Goal: Communication & Community: Share content

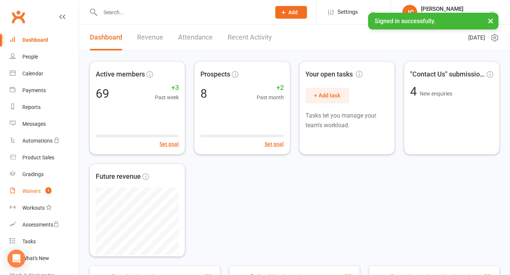
click at [35, 193] on div "Waivers" at bounding box center [31, 191] width 18 height 6
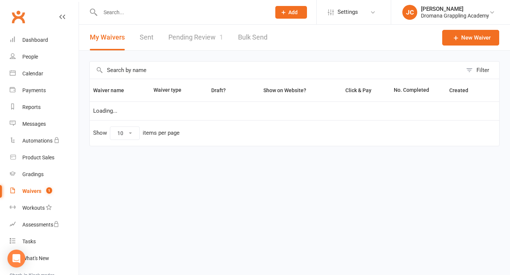
select select "25"
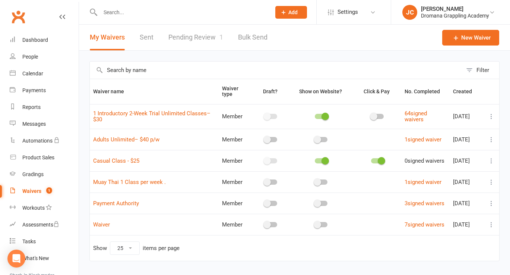
click at [187, 34] on link "Pending Review 1" at bounding box center [195, 38] width 55 height 26
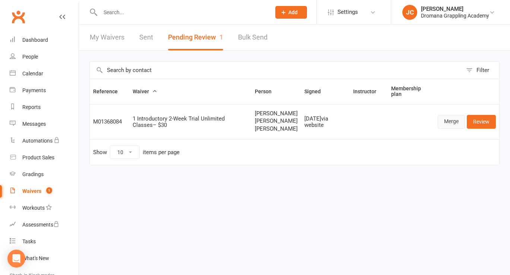
click at [461, 128] on link "Merge" at bounding box center [451, 121] width 27 height 13
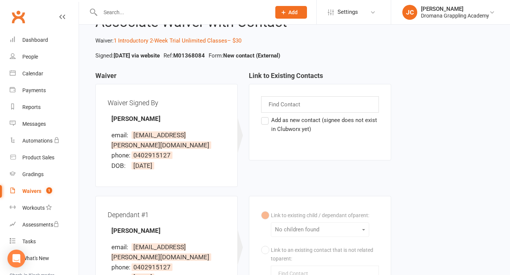
scroll to position [25, 0]
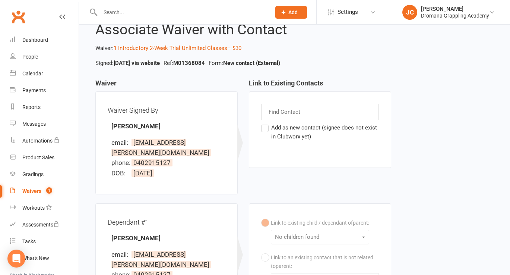
click at [263, 128] on label "Add as new contact (signee does not exist in Clubworx yet)" at bounding box center [320, 132] width 118 height 18
click at [263, 123] on input "Add as new contact (signee does not exist in Clubworx yet)" at bounding box center [263, 123] width 5 height 0
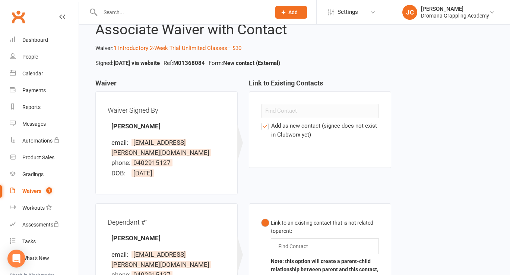
click at [263, 128] on label "Add as new contact (signee does not exist in Clubworx yet)" at bounding box center [320, 130] width 118 height 18
click at [263, 121] on input "Add as new contact (signee does not exist in Clubworx yet)" at bounding box center [263, 121] width 5 height 0
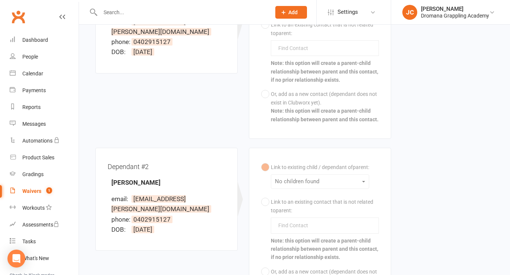
scroll to position [65, 0]
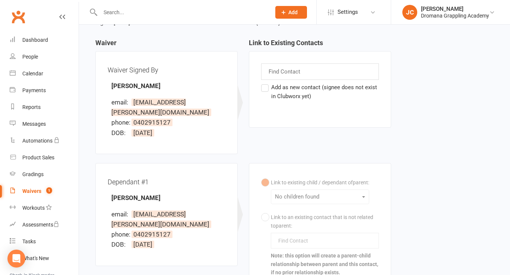
click at [266, 86] on label "Add as new contact (signee does not exist in Clubworx yet)" at bounding box center [320, 92] width 118 height 18
click at [266, 83] on input "Add as new contact (signee does not exist in Clubworx yet)" at bounding box center [263, 83] width 5 height 0
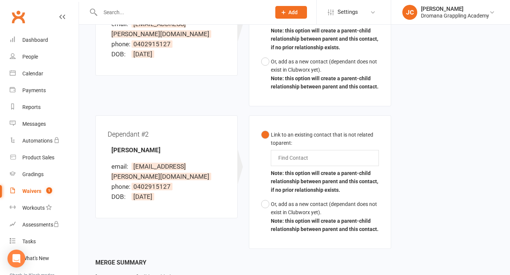
scroll to position [315, 0]
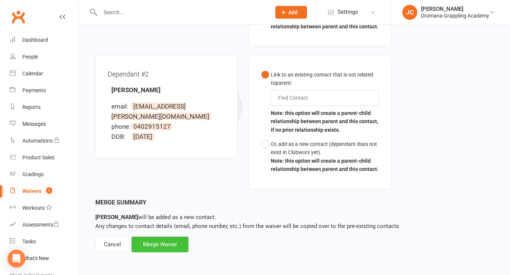
click at [166, 245] on div "Merge Waiver" at bounding box center [159, 244] width 57 height 16
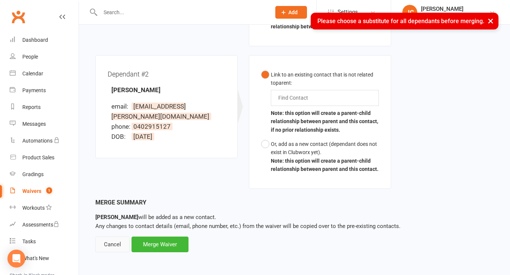
click at [120, 242] on div "Cancel" at bounding box center [112, 244] width 34 height 16
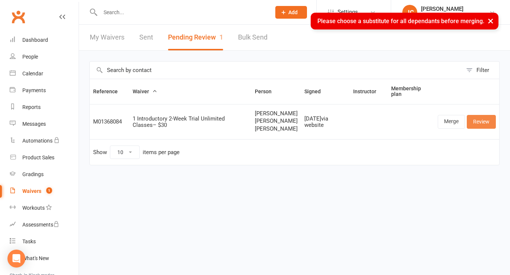
click at [481, 128] on link "Review" at bounding box center [481, 121] width 29 height 13
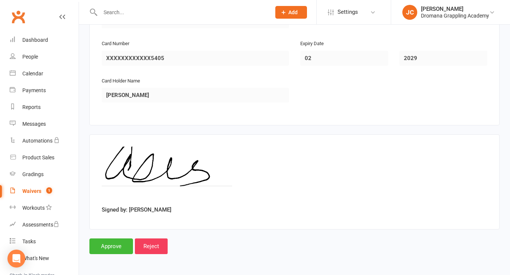
scroll to position [1598, 0]
click at [101, 244] on input "Approve" at bounding box center [111, 246] width 44 height 16
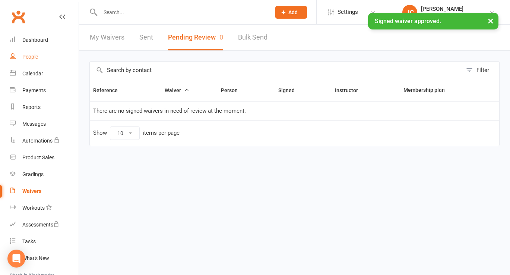
click at [40, 55] on link "People" at bounding box center [44, 56] width 69 height 17
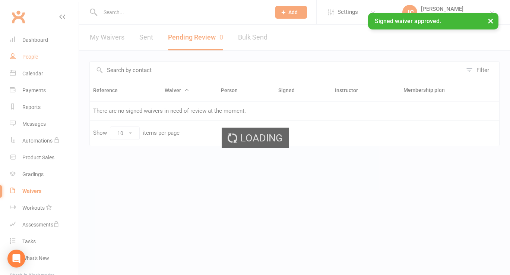
select select "100"
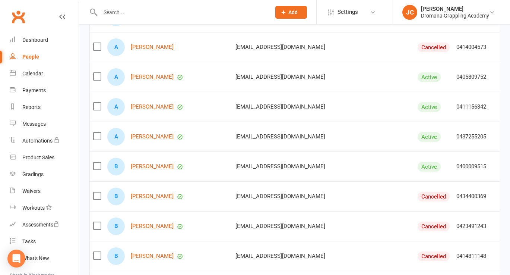
scroll to position [136, 0]
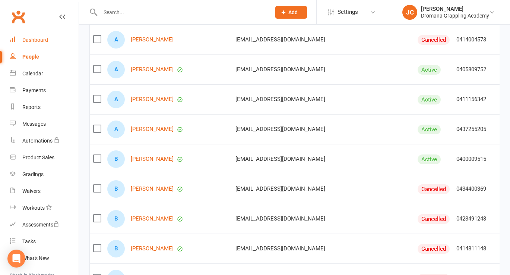
click at [42, 43] on link "Dashboard" at bounding box center [44, 40] width 69 height 17
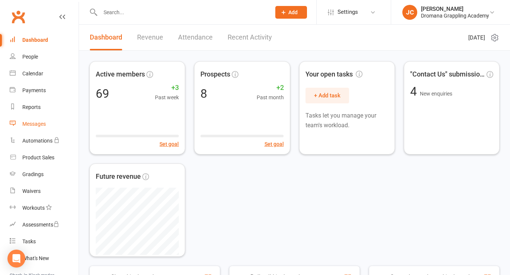
click at [39, 123] on div "Messages" at bounding box center [33, 124] width 23 height 6
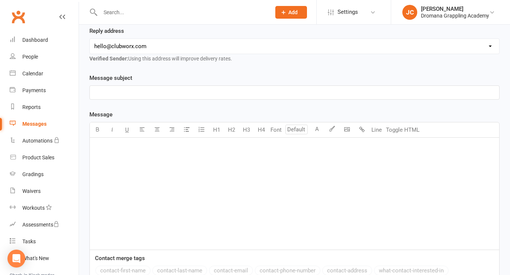
scroll to position [156, 0]
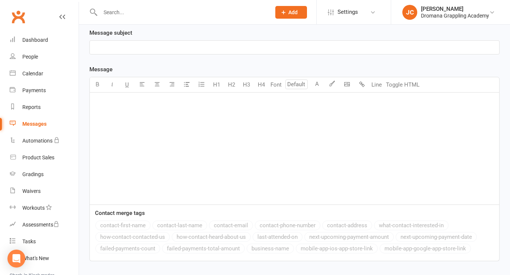
click at [121, 141] on div "﻿" at bounding box center [294, 148] width 409 height 112
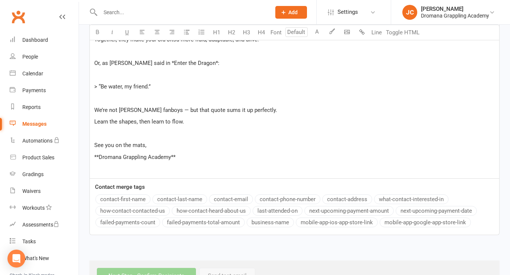
scroll to position [1398, 0]
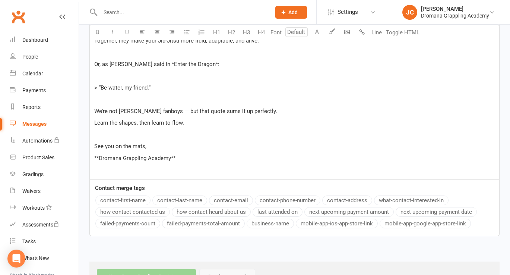
click at [100, 155] on span "**Dromana Grappling Academy**" at bounding box center [134, 158] width 81 height 7
click at [172, 153] on p "Dromana Grappling Academy**" at bounding box center [294, 157] width 400 height 9
click at [154, 142] on p "See you on the mats," at bounding box center [294, 146] width 400 height 9
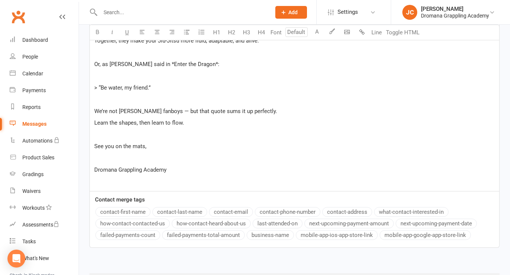
click at [101, 83] on p "> “Be water, my friend.”" at bounding box center [294, 87] width 400 height 9
click at [102, 84] on span "> “Be water, my friend.”" at bounding box center [122, 87] width 56 height 7
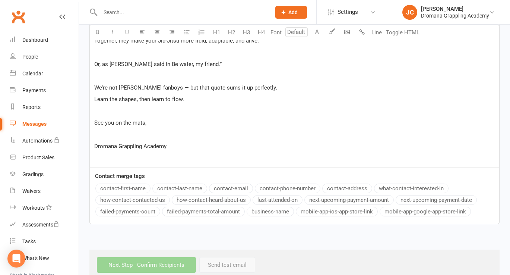
click at [205, 60] on p "Or, as [PERSON_NAME] said in Be water, my friend.”" at bounding box center [294, 64] width 400 height 9
drag, startPoint x: 184, startPoint y: 142, endPoint x: 177, endPoint y: 142, distance: 7.1
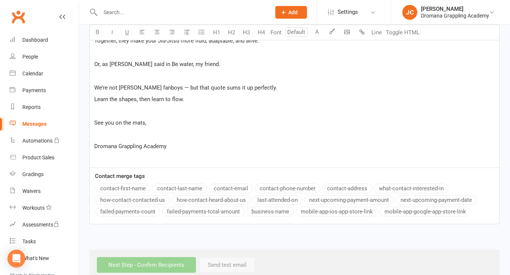
click at [142, 153] on p "﻿" at bounding box center [294, 157] width 400 height 9
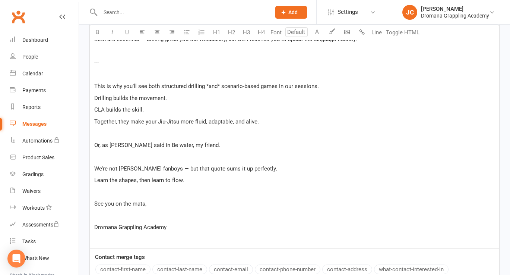
scroll to position [1310, 0]
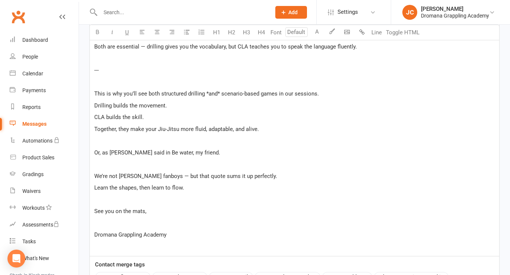
click at [207, 90] on span "This is why you’ll see both structured drilling *and* scenario-based games in o…" at bounding box center [206, 93] width 225 height 7
click at [218, 90] on span "This is why you’ll see both structured drilling and* scenario-based games in ou…" at bounding box center [205, 93] width 222 height 7
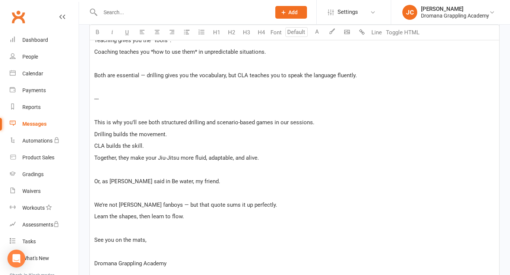
scroll to position [1242, 0]
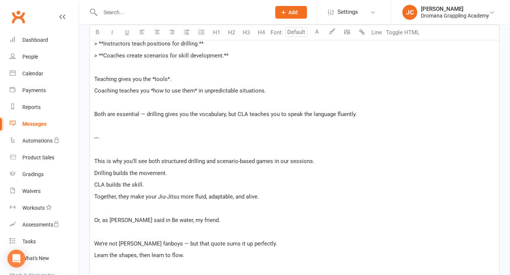
click at [112, 133] on p "---" at bounding box center [294, 137] width 400 height 9
click at [104, 145] on p "﻿" at bounding box center [294, 149] width 400 height 9
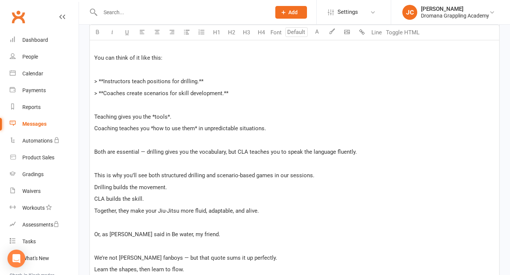
scroll to position [1202, 0]
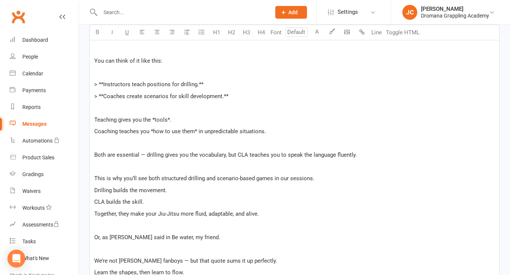
click at [104, 81] on span "> **Instructors teach positions for drilling.**" at bounding box center [148, 84] width 109 height 7
click at [198, 80] on p "Instructors teach positions for drilling.**" at bounding box center [294, 84] width 400 height 9
drag, startPoint x: 104, startPoint y: 87, endPoint x: 79, endPoint y: 87, distance: 25.0
click at [234, 92] on p "Coaches create scenarios for skill development.**" at bounding box center [294, 96] width 400 height 9
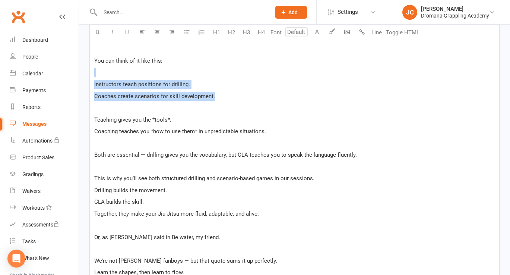
drag, startPoint x: 219, startPoint y: 85, endPoint x: 80, endPoint y: 66, distance: 140.3
click at [97, 32] on icon "button" at bounding box center [98, 32] width 6 height 6
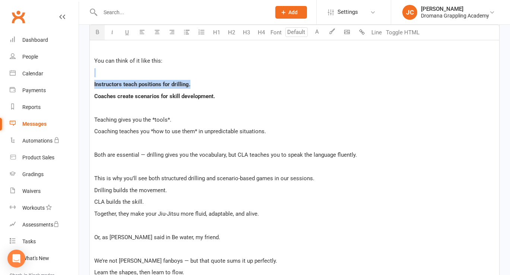
click at [130, 93] on span "Coaches create scenarios for skill development." at bounding box center [154, 96] width 121 height 7
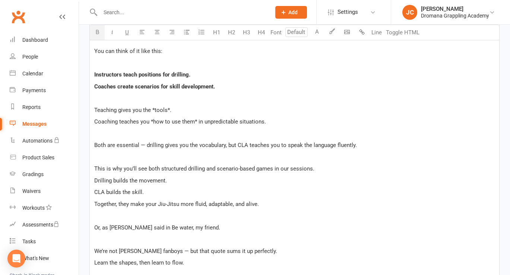
scroll to position [1216, 0]
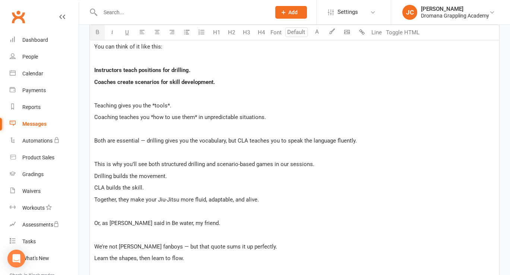
click at [154, 102] on span "Teaching gives you the *tools*." at bounding box center [132, 105] width 77 height 7
click at [167, 102] on span "Teaching gives you the tools*." at bounding box center [131, 105] width 75 height 7
drag, startPoint x: 167, startPoint y: 96, endPoint x: 152, endPoint y: 95, distance: 15.3
click at [152, 101] on p "Teaching gives you the tools." at bounding box center [294, 105] width 400 height 9
click at [99, 33] on icon "button" at bounding box center [98, 32] width 6 height 6
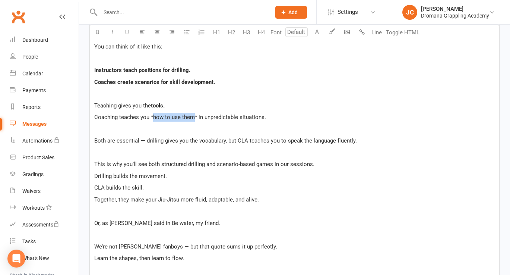
drag, startPoint x: 194, startPoint y: 108, endPoint x: 153, endPoint y: 109, distance: 40.2
click at [153, 114] on span "Coaching teaches you *how to use them* in unpredictable situations." at bounding box center [180, 117] width 172 height 7
click at [100, 34] on button "button" at bounding box center [97, 32] width 15 height 15
click at [153, 114] on span "how to use them" at bounding box center [173, 117] width 41 height 7
click at [194, 114] on span "* in unpredictable situations." at bounding box center [225, 117] width 71 height 7
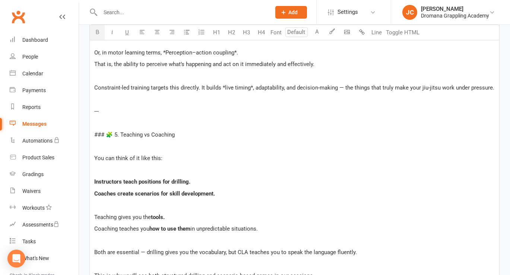
scroll to position [1103, 0]
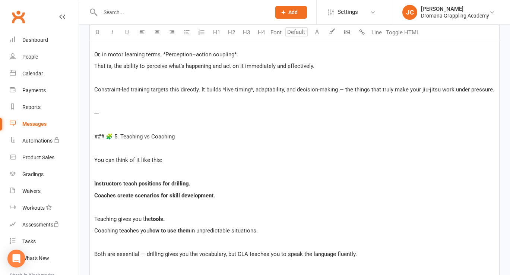
click at [112, 133] on span "### 🧩 5. Teaching vs Coaching" at bounding box center [134, 136] width 80 height 7
drag, startPoint x: 105, startPoint y: 126, endPoint x: 89, endPoint y: 127, distance: 15.6
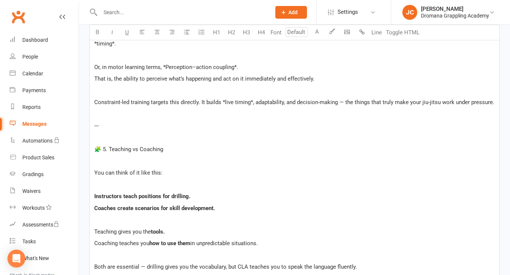
scroll to position [1085, 0]
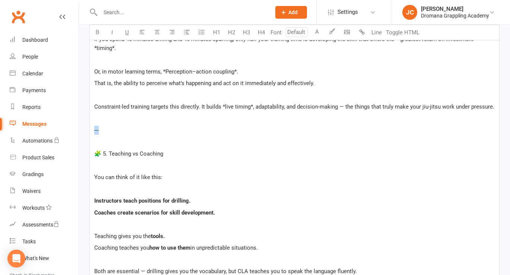
drag, startPoint x: 107, startPoint y: 122, endPoint x: 88, endPoint y: 121, distance: 18.3
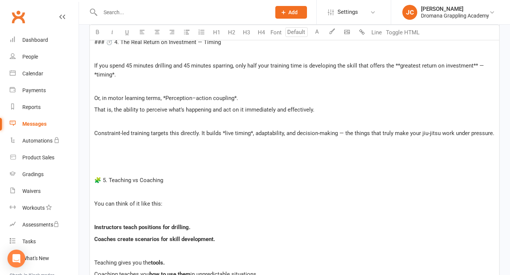
scroll to position [1049, 0]
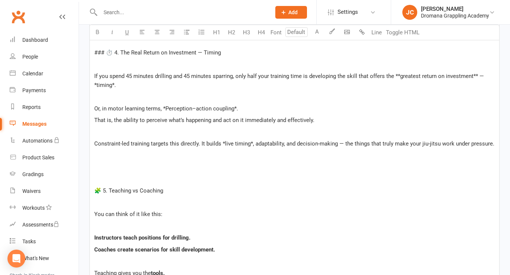
click at [166, 105] on span "Or, in motor learning terms, *Perception–action coupling*." at bounding box center [166, 108] width 144 height 7
click at [234, 105] on span "Or, in motor learning terms, Perception–action coupling*." at bounding box center [165, 108] width 142 height 7
drag, startPoint x: 161, startPoint y: 99, endPoint x: 230, endPoint y: 97, distance: 68.9
click at [230, 105] on span "Or, in motor learning terms, Perception–action coupling." at bounding box center [163, 108] width 139 height 7
click at [99, 33] on icon "button" at bounding box center [98, 32] width 6 height 6
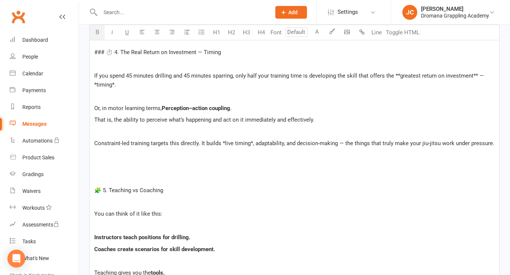
scroll to position [1046, 0]
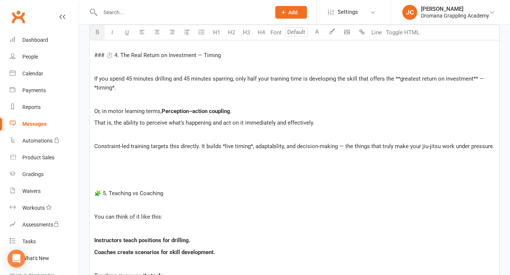
click at [223, 143] on span "Constraint-led training targets this directly. It builds *live timing*, adaptab…" at bounding box center [294, 146] width 400 height 7
click at [249, 143] on span "Constraint-led training targets this directly. It builds live timing*, adaptabi…" at bounding box center [293, 146] width 398 height 7
drag, startPoint x: 222, startPoint y: 136, endPoint x: 247, endPoint y: 136, distance: 24.6
click at [247, 143] on span "Constraint-led training targets this directly. It builds live timing, adaptabil…" at bounding box center [292, 146] width 396 height 7
click at [98, 35] on button "button" at bounding box center [97, 32] width 15 height 15
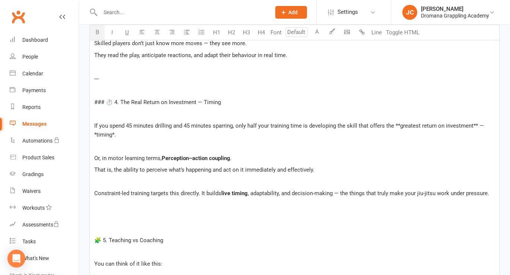
scroll to position [997, 0]
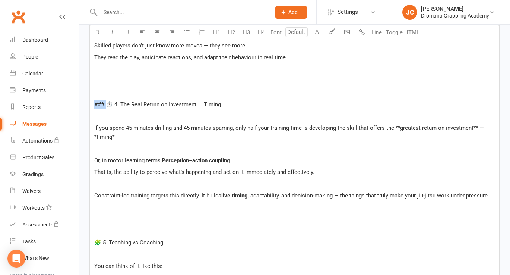
drag, startPoint x: 107, startPoint y: 95, endPoint x: 83, endPoint y: 95, distance: 23.8
click at [102, 76] on p "---" at bounding box center [294, 80] width 400 height 9
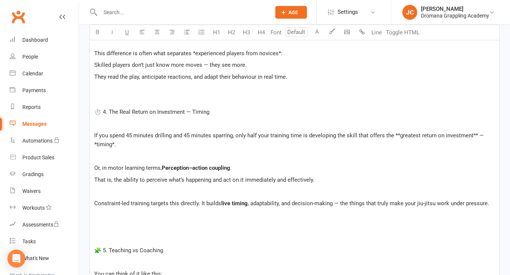
scroll to position [969, 0]
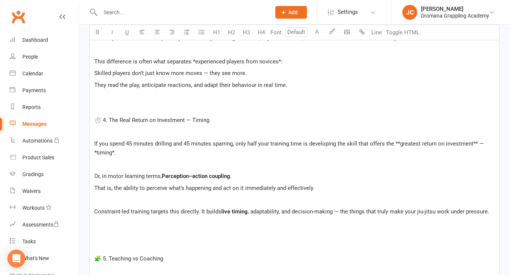
click at [98, 104] on p "﻿" at bounding box center [294, 108] width 400 height 9
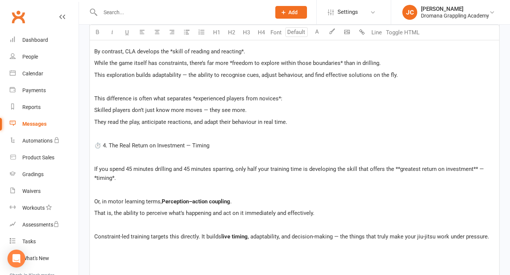
scroll to position [929, 0]
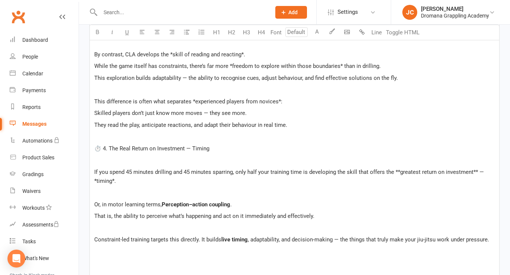
click at [195, 98] on span "This difference is often what separates *experienced players from novices*:" at bounding box center [188, 101] width 188 height 7
click at [277, 98] on span "This difference is often what separates experienced players from novices*:" at bounding box center [187, 101] width 186 height 7
drag, startPoint x: 192, startPoint y: 92, endPoint x: 275, endPoint y: 94, distance: 82.7
click at [275, 98] on span "This difference is often what separates experienced players from novices:" at bounding box center [186, 101] width 184 height 7
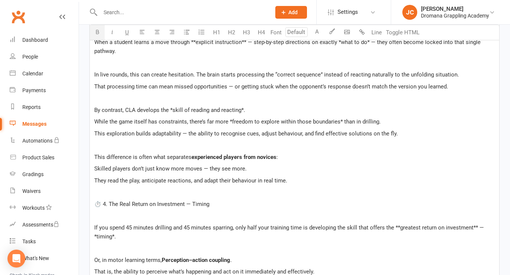
scroll to position [867, 0]
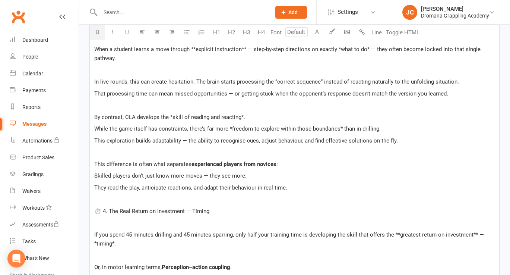
click at [172, 114] on span "By contrast, CLA develops the *skill of reading and reacting*." at bounding box center [169, 117] width 151 height 7
click at [240, 114] on span "By contrast, CLA develops the skill of reading and reacting*." at bounding box center [168, 117] width 149 height 7
drag, startPoint x: 171, startPoint y: 108, endPoint x: 237, endPoint y: 110, distance: 66.0
click at [237, 114] on span "By contrast, CLA develops the skill of reading and reacting." at bounding box center [167, 117] width 146 height 7
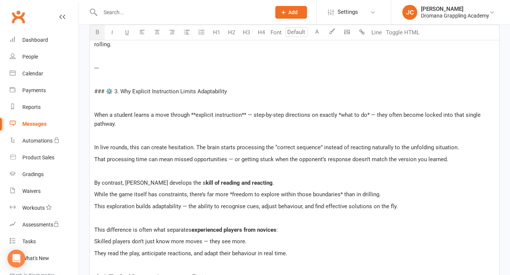
scroll to position [801, 0]
drag, startPoint x: 108, startPoint y: 82, endPoint x: 87, endPoint y: 83, distance: 20.5
click at [87, 83] on div "Message subject ﻿ Message Highlight colour U H1 H2 H3 H4 Font A Line Toggle HTM…" at bounding box center [294, 84] width 421 height 1400
click at [195, 112] on span "When a student learns a move through **explicit instruction** — step-by-step di…" at bounding box center [288, 120] width 388 height 16
click at [241, 112] on span "When a student learns a move through explicit instruction** — step-by-step dire…" at bounding box center [285, 120] width 383 height 16
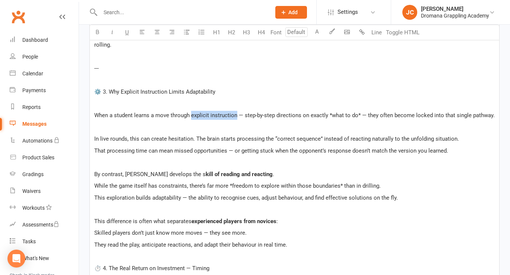
drag, startPoint x: 191, startPoint y: 106, endPoint x: 235, endPoint y: 107, distance: 44.0
click at [235, 112] on span "When a student learns a move through explicit instruction — step-by-step direct…" at bounding box center [294, 115] width 400 height 7
click at [332, 112] on span "— step-by-step directions on exactly *what to do* — they often become locked in…" at bounding box center [364, 115] width 256 height 7
drag, startPoint x: 330, startPoint y: 106, endPoint x: 354, endPoint y: 107, distance: 24.2
click at [354, 112] on span "— step-by-step directions on exactly what to do* — they often become locked int…" at bounding box center [363, 115] width 254 height 7
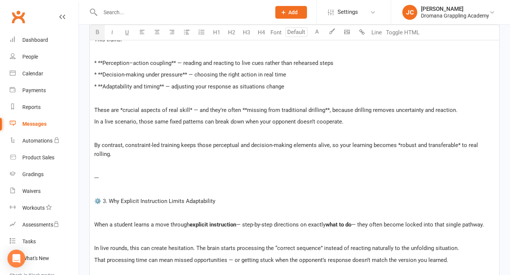
scroll to position [689, 0]
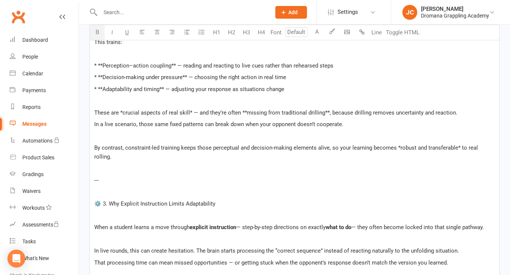
click at [126, 187] on p "﻿" at bounding box center [294, 191] width 400 height 9
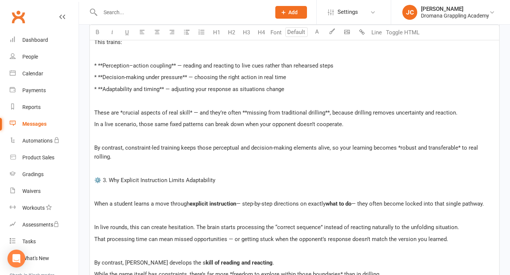
click at [398, 147] on span "By contrast, constraint-led training keeps those perceptual and decision-making…" at bounding box center [286, 152] width 385 height 16
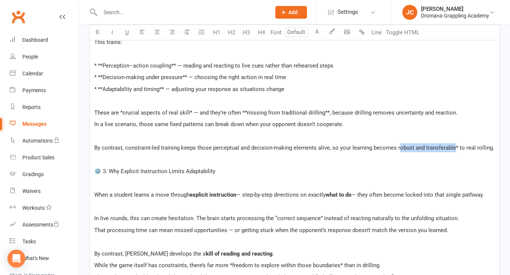
drag, startPoint x: 397, startPoint y: 147, endPoint x: 453, endPoint y: 148, distance: 55.9
click at [453, 148] on span "By contrast, constraint-led training keeps those perceptual and decision-making…" at bounding box center [294, 147] width 400 height 7
click at [416, 149] on span "obust and transferable" at bounding box center [428, 147] width 56 height 7
click at [457, 147] on span "* to real rolling." at bounding box center [475, 147] width 38 height 7
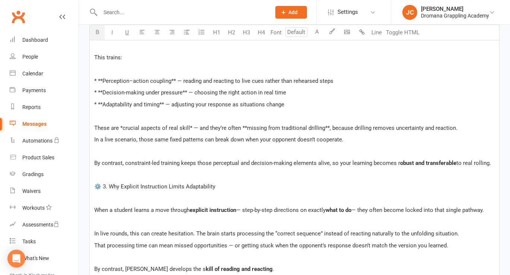
click at [122, 127] on span "These are *crucial aspects of real skill* — and they’re often **missing from tr…" at bounding box center [275, 127] width 363 height 7
drag, startPoint x: 121, startPoint y: 127, endPoint x: 186, endPoint y: 128, distance: 64.8
click at [186, 128] on span "These are crucial aspects of real skill* — and they’re often **missing from tra…" at bounding box center [274, 127] width 361 height 7
click at [190, 128] on span "* — and they’re often **missing from traditional drilling**, because drilling r…" at bounding box center [320, 127] width 267 height 7
click at [241, 127] on span "— and they’re often **missing from traditional drilling**, because drilling rem…" at bounding box center [319, 127] width 264 height 7
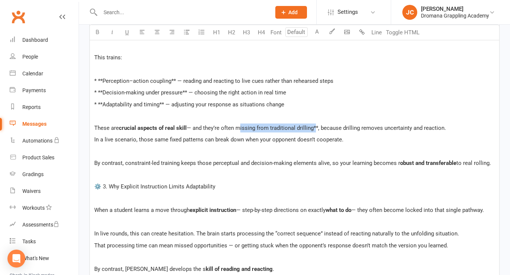
drag, startPoint x: 237, startPoint y: 127, endPoint x: 313, endPoint y: 130, distance: 75.6
click at [313, 130] on span "— and they’re often missing from traditional drilling**, because drilling remov…" at bounding box center [316, 127] width 259 height 7
click at [321, 126] on span "**, because drilling removes uncertainty and reaction." at bounding box center [379, 127] width 132 height 7
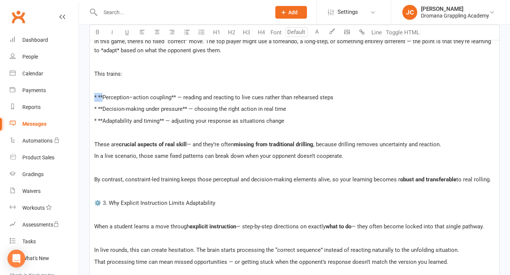
drag, startPoint x: 102, startPoint y: 96, endPoint x: 95, endPoint y: 96, distance: 7.8
click at [95, 96] on span "* **Perception–action coupling** — reading and reacting to live cues rather tha…" at bounding box center [213, 97] width 239 height 7
click at [167, 97] on span "Perception–action coupling** — reading and reacting to live cues rather than re…" at bounding box center [209, 97] width 231 height 7
drag, startPoint x: 102, startPoint y: 110, endPoint x: 94, endPoint y: 109, distance: 7.5
click at [94, 109] on span "* **Decision-making under pressure** — choosing the right action in real time" at bounding box center [190, 108] width 192 height 7
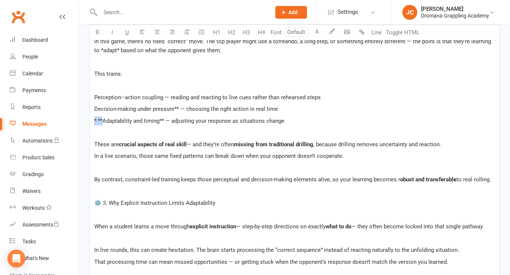
drag, startPoint x: 102, startPoint y: 120, endPoint x: 93, endPoint y: 120, distance: 9.3
click at [93, 120] on div "**Subject:** Drilling vs Skill Development — How We Build Real BJJ Skill ﻿ In J…" at bounding box center [294, 205] width 409 height 1228
click at [180, 109] on span "Decision-making under pressure** — choosing the right action in real time" at bounding box center [186, 108] width 184 height 7
click at [155, 118] on span "Adaptability and timing** — adjusting your response as situations change" at bounding box center [185, 120] width 182 height 7
drag, startPoint x: 95, startPoint y: 96, endPoint x: 162, endPoint y: 96, distance: 67.4
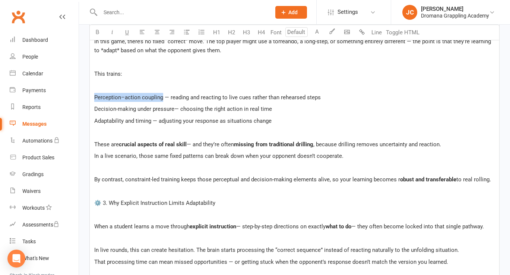
click at [162, 96] on span "Perception–action coupling — reading and reacting to live cues rather than rehe…" at bounding box center [207, 97] width 226 height 7
drag, startPoint x: 94, startPoint y: 109, endPoint x: 172, endPoint y: 110, distance: 78.2
click at [172, 110] on span "Decision-making under pressure— choosing the right action in real time" at bounding box center [183, 108] width 178 height 7
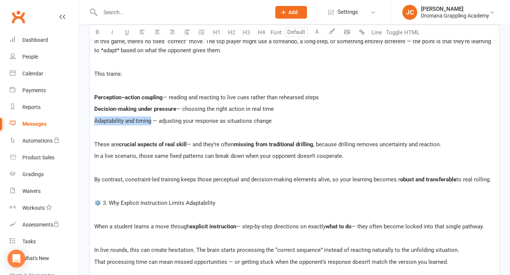
drag, startPoint x: 96, startPoint y: 120, endPoint x: 151, endPoint y: 117, distance: 55.5
click at [151, 117] on span "Adaptability and timing — adjusting your response as situations change" at bounding box center [182, 120] width 177 height 7
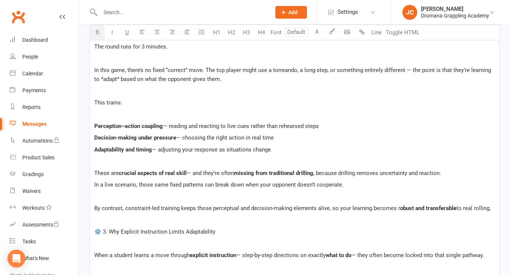
scroll to position [622, 0]
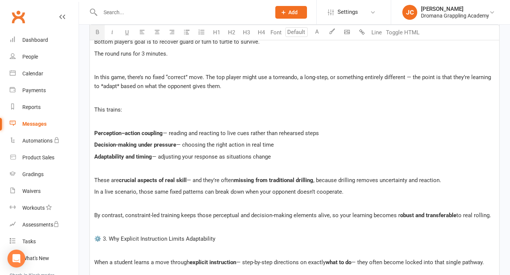
click at [96, 85] on span "In this game, there’s no fixed “correct” move. The top player might use a torre…" at bounding box center [293, 82] width 398 height 16
drag, startPoint x: 94, startPoint y: 86, endPoint x: 108, endPoint y: 87, distance: 14.5
click at [108, 87] on span "In this game, there’s no fixed “correct” move. The top player might use a torre…" at bounding box center [293, 82] width 398 height 16
click at [113, 88] on span "* based on what the opponent gives them." at bounding box center [165, 86] width 104 height 7
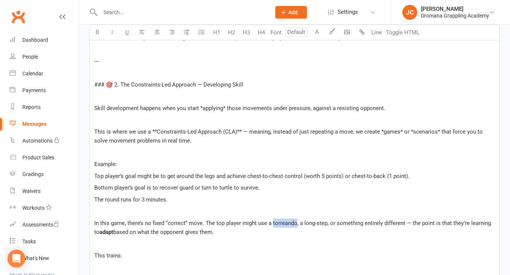
scroll to position [473, 0]
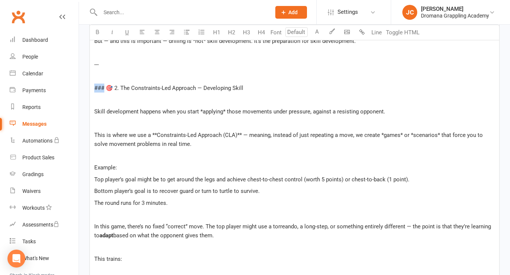
drag, startPoint x: 105, startPoint y: 89, endPoint x: 88, endPoint y: 88, distance: 17.1
click at [156, 135] on span "This is where we use a **Constraints-Led Approach (CLA)** — meaning, instead of…" at bounding box center [289, 139] width 390 height 16
drag, startPoint x: 153, startPoint y: 134, endPoint x: 174, endPoint y: 134, distance: 20.5
click at [174, 134] on span "This is where we use a Constraints-Led Approach (CLA)** — meaning, instead of j…" at bounding box center [294, 139] width 400 height 16
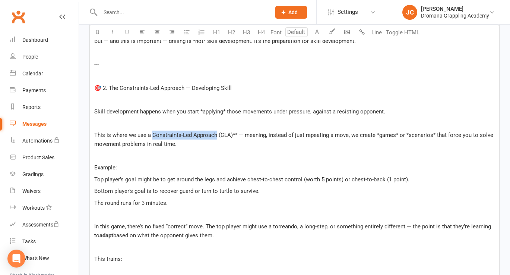
drag, startPoint x: 152, startPoint y: 134, endPoint x: 215, endPoint y: 134, distance: 63.3
click at [215, 134] on span "This is where we use a Constraints-Led Approach (CLA)** — meaning, instead of j…" at bounding box center [294, 139] width 400 height 16
click at [237, 135] on span "(CLA)** — meaning, instead of just repeating a move, we create *games* or *scen…" at bounding box center [293, 139] width 398 height 16
click at [202, 111] on span "Skill development happens when you start *applying* those movements under press…" at bounding box center [239, 111] width 291 height 7
click at [207, 112] on span "Skill development happens when you start applying* those movements under pressu…" at bounding box center [238, 111] width 289 height 7
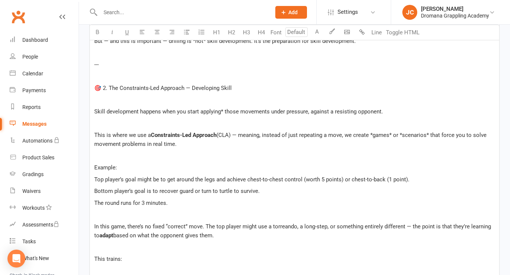
click at [207, 112] on span "Skill development happens when you start applying* those movements under pressu…" at bounding box center [238, 111] width 289 height 7
click at [223, 111] on span "* those movements under pressure, against a resisting opponent." at bounding box center [301, 111] width 162 height 7
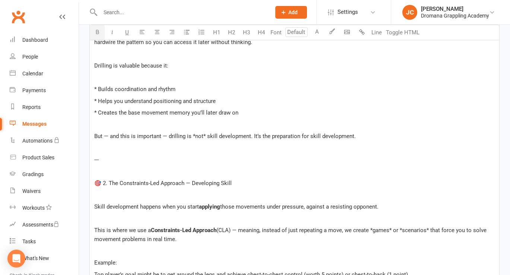
scroll to position [372, 0]
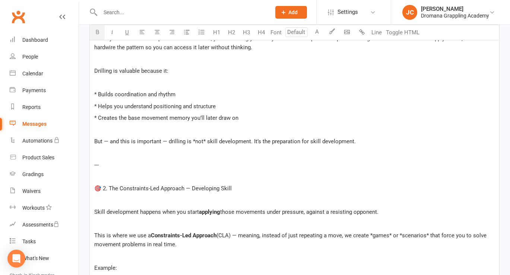
click at [98, 95] on span "* Builds coordination and rhythm" at bounding box center [134, 94] width 81 height 7
drag, startPoint x: 177, startPoint y: 95, endPoint x: 92, endPoint y: 93, distance: 85.3
click at [99, 104] on span "* Helps you understand positioning and structure" at bounding box center [154, 106] width 121 height 7
drag, startPoint x: 219, startPoint y: 107, endPoint x: 95, endPoint y: 108, distance: 124.0
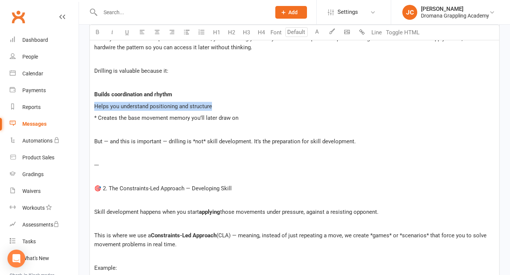
click at [95, 108] on p "Helps you understand positioning and structure" at bounding box center [294, 106] width 400 height 9
click at [99, 120] on span "* Creates the base movement memory you’ll later draw on" at bounding box center [166, 117] width 144 height 7
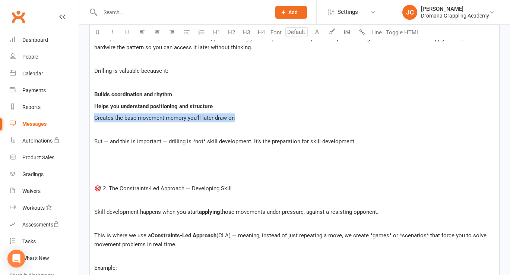
drag, startPoint x: 237, startPoint y: 120, endPoint x: 95, endPoint y: 121, distance: 142.3
click at [95, 121] on p "Creates the base movement memory you’ll later draw on" at bounding box center [294, 117] width 400 height 9
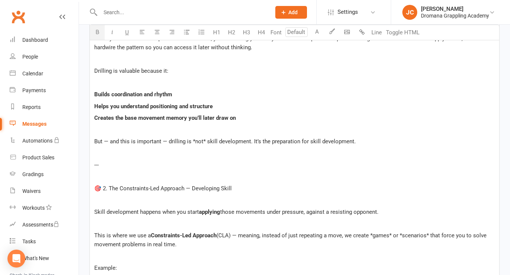
click at [107, 133] on p "﻿" at bounding box center [294, 129] width 400 height 9
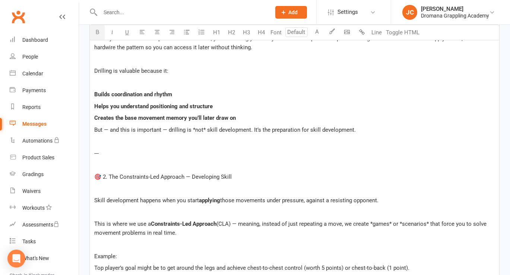
click at [195, 130] on span "But — and this is important — drilling is *not* skill development. It’s the pre…" at bounding box center [224, 129] width 261 height 7
click at [196, 130] on span "But — and this is important — drilling is not* skill development. It’s the prep…" at bounding box center [223, 129] width 259 height 7
click at [203, 130] on span "* skill development. It’s the preparation for skill development." at bounding box center [275, 129] width 152 height 7
drag, startPoint x: 143, startPoint y: 152, endPoint x: 93, endPoint y: 154, distance: 50.3
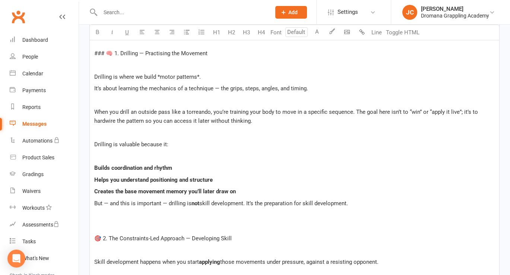
scroll to position [296, 0]
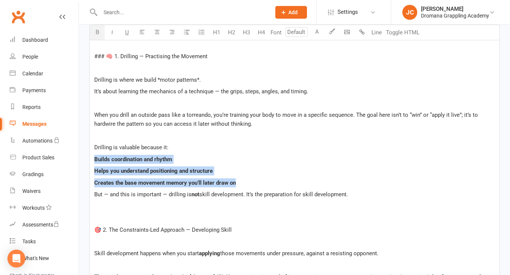
drag, startPoint x: 245, startPoint y: 183, endPoint x: 92, endPoint y: 158, distance: 155.4
click at [186, 32] on icon "button" at bounding box center [187, 32] width 6 height 6
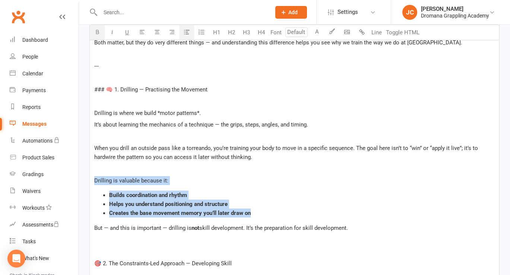
scroll to position [257, 0]
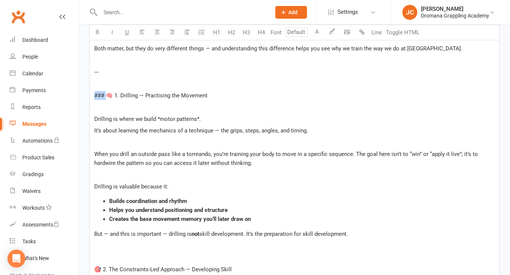
drag, startPoint x: 105, startPoint y: 95, endPoint x: 84, endPoint y: 95, distance: 21.6
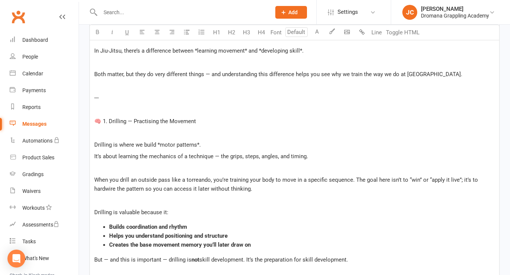
scroll to position [222, 0]
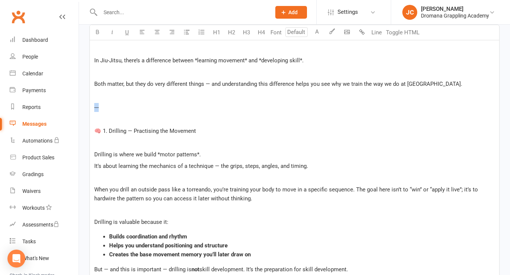
drag, startPoint x: 101, startPoint y: 111, endPoint x: 87, endPoint y: 110, distance: 14.6
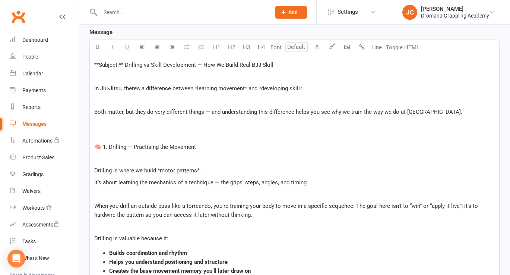
scroll to position [189, 0]
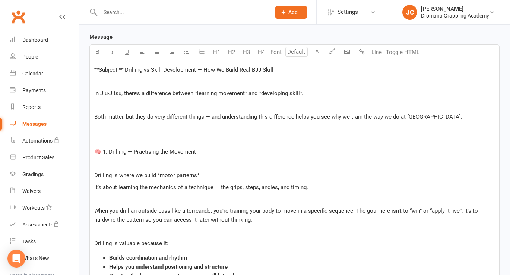
click at [196, 94] on span "In Jiu-Jitsu, there’s a difference between *learning movement* and *developing …" at bounding box center [198, 93] width 209 height 7
drag, startPoint x: 196, startPoint y: 94, endPoint x: 207, endPoint y: 94, distance: 10.4
click at [207, 94] on span "In Jiu-Jitsu, there’s a difference between learning movement* and *developing s…" at bounding box center [197, 93] width 207 height 7
drag, startPoint x: 195, startPoint y: 92, endPoint x: 243, endPoint y: 96, distance: 48.2
click at [242, 96] on p "In Jiu-Jitsu, there’s a difference between learning movement* and *developing s…" at bounding box center [294, 93] width 400 height 9
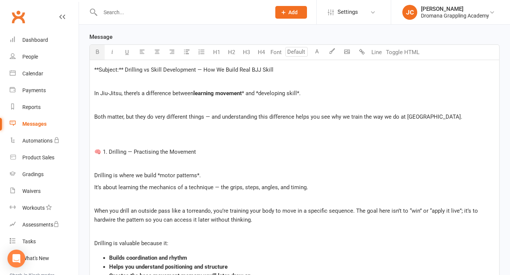
click at [247, 93] on span "* and *developing skill*." at bounding box center [271, 93] width 59 height 7
click at [258, 92] on span "and *developing skill*." at bounding box center [269, 93] width 55 height 7
click at [260, 92] on span "and developing skill*." at bounding box center [268, 93] width 53 height 7
drag, startPoint x: 255, startPoint y: 93, endPoint x: 293, endPoint y: 92, distance: 38.0
click at [293, 92] on span "and developing skill*." at bounding box center [268, 93] width 53 height 7
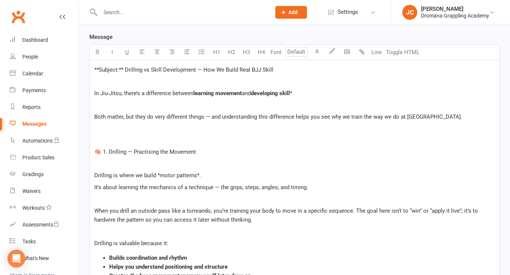
click at [294, 92] on span "*." at bounding box center [292, 93] width 4 height 7
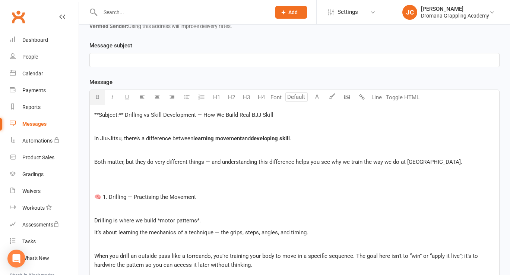
scroll to position [142, 0]
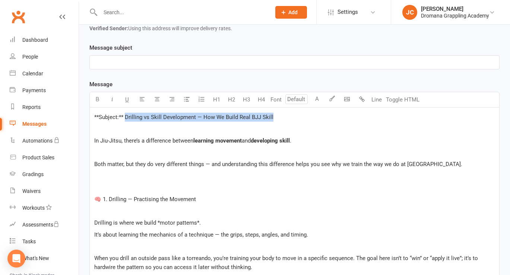
drag, startPoint x: 276, startPoint y: 118, endPoint x: 125, endPoint y: 117, distance: 150.9
click at [125, 117] on p "**Subject:** Drilling vs Skill Development — How We Build Real BJJ Skill" at bounding box center [294, 116] width 400 height 9
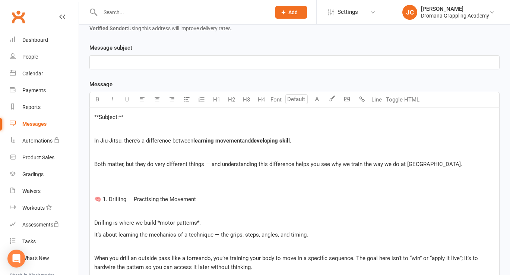
click at [110, 61] on p "﻿" at bounding box center [294, 62] width 400 height 9
drag, startPoint x: 130, startPoint y: 120, endPoint x: 92, endPoint y: 116, distance: 38.2
click at [98, 127] on p "﻿" at bounding box center [294, 128] width 400 height 9
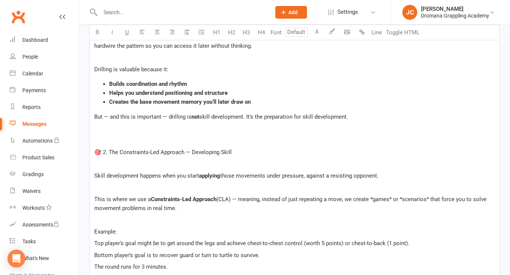
scroll to position [357, 0]
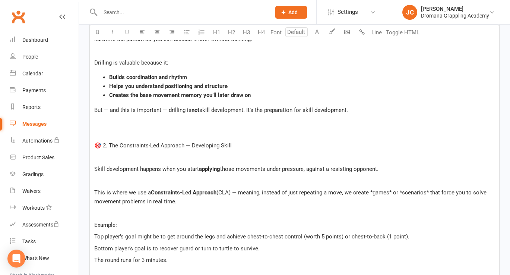
click at [126, 133] on p "﻿" at bounding box center [294, 133] width 400 height 9
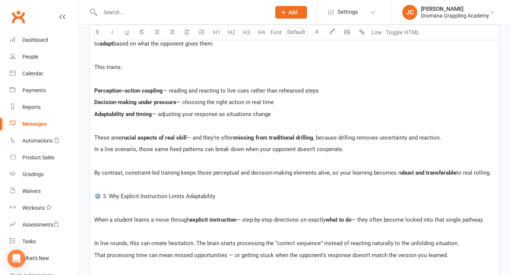
scroll to position [593, 0]
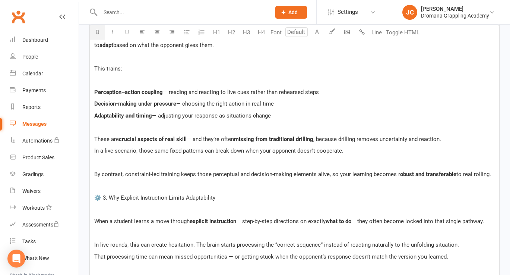
drag, startPoint x: 287, startPoint y: 117, endPoint x: 94, endPoint y: 90, distance: 194.4
click at [94, 90] on div "﻿ In Jiu-Jitsu, there’s a difference between learning movement and developing s…" at bounding box center [294, 235] width 409 height 1158
click at [189, 32] on icon "button" at bounding box center [187, 32] width 6 height 6
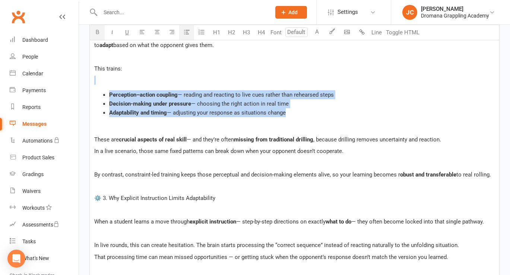
click at [138, 82] on p "﻿" at bounding box center [294, 80] width 400 height 9
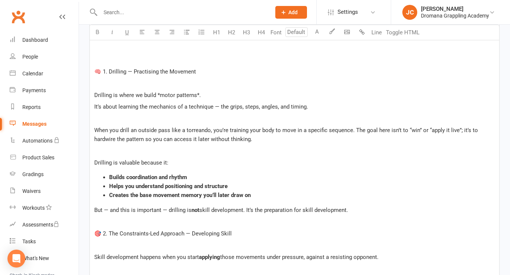
scroll to position [252, 0]
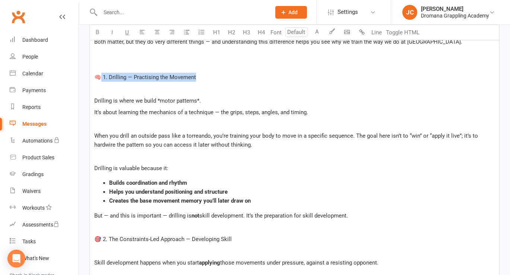
drag, startPoint x: 197, startPoint y: 77, endPoint x: 101, endPoint y: 73, distance: 96.5
click at [101, 73] on p "🧠 1. Drilling — Practising the Movement" at bounding box center [294, 77] width 400 height 9
click at [216, 33] on button "H1" at bounding box center [216, 32] width 15 height 15
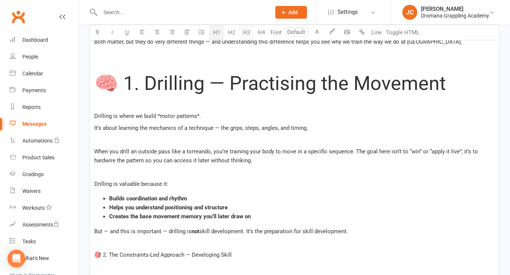
click at [244, 32] on button "H3" at bounding box center [246, 32] width 15 height 15
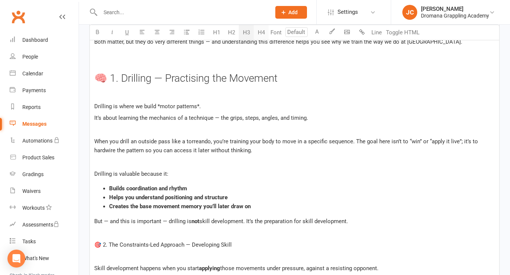
click at [258, 32] on button "H4" at bounding box center [261, 32] width 15 height 15
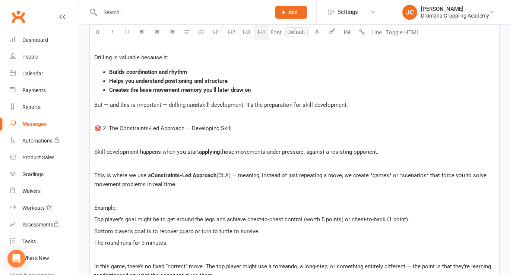
scroll to position [384, 0]
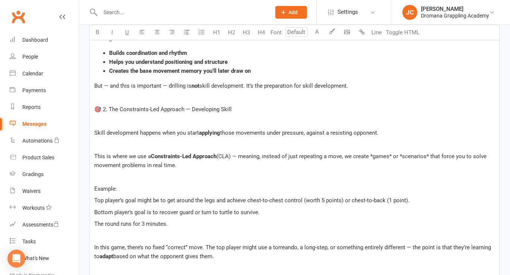
drag, startPoint x: 233, startPoint y: 107, endPoint x: 103, endPoint y: 107, distance: 130.0
click at [103, 107] on p "🎯 2. The Constraints-Led Approach — Developing Skill" at bounding box center [294, 109] width 400 height 9
click at [257, 31] on button "H4" at bounding box center [261, 32] width 15 height 15
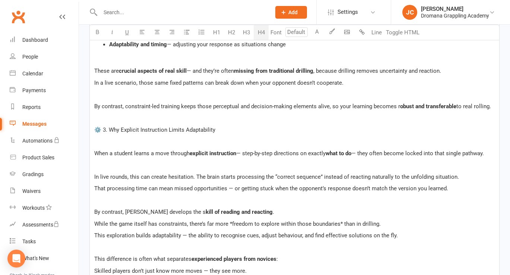
scroll to position [660, 0]
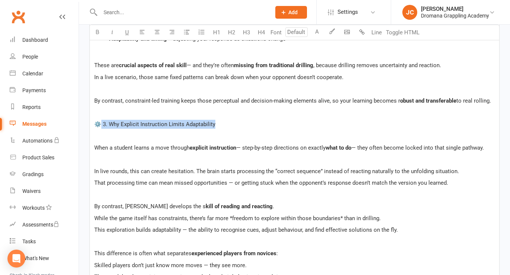
drag, startPoint x: 216, startPoint y: 126, endPoint x: 99, endPoint y: 124, distance: 117.3
click at [99, 124] on p "⚙️ 3. Why Explicit Instruction Limits Adaptability" at bounding box center [294, 124] width 400 height 9
click at [257, 33] on button "H4" at bounding box center [261, 32] width 15 height 15
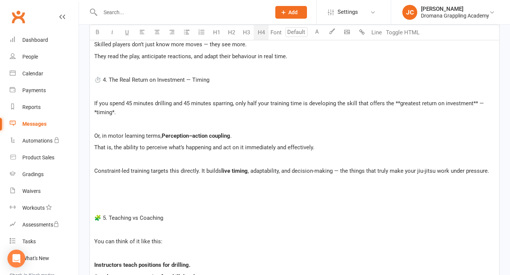
scroll to position [876, 0]
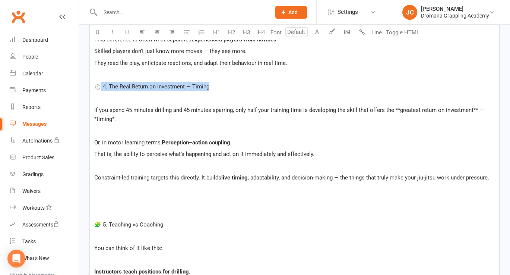
drag, startPoint x: 209, startPoint y: 87, endPoint x: 101, endPoint y: 87, distance: 108.4
click at [101, 87] on p "⏱️ 4. The Real Return on Investment — Timing" at bounding box center [294, 86] width 400 height 9
click at [263, 34] on button "H4" at bounding box center [261, 32] width 15 height 15
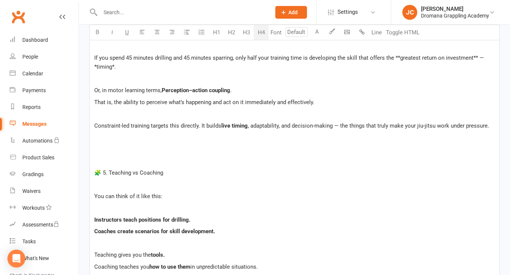
scroll to position [933, 0]
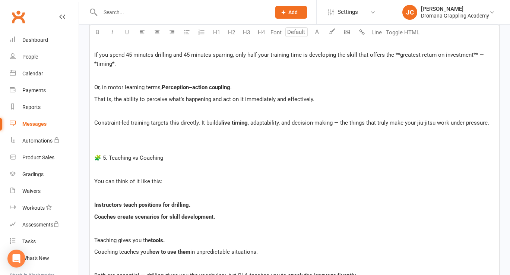
drag, startPoint x: 164, startPoint y: 159, endPoint x: 102, endPoint y: 157, distance: 62.2
click at [102, 157] on p "🧩 5. Teaching vs Coaching" at bounding box center [294, 157] width 400 height 9
click at [259, 36] on button "H4" at bounding box center [261, 32] width 15 height 15
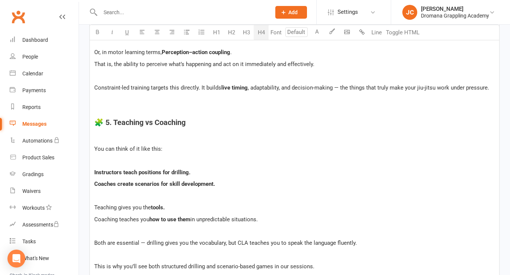
scroll to position [976, 0]
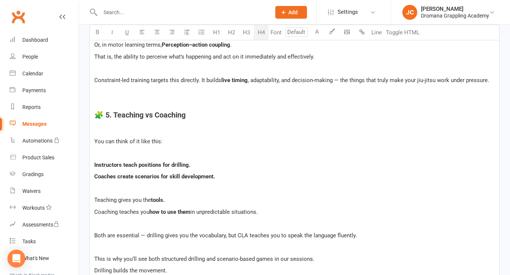
click at [140, 133] on p "﻿" at bounding box center [294, 129] width 400 height 9
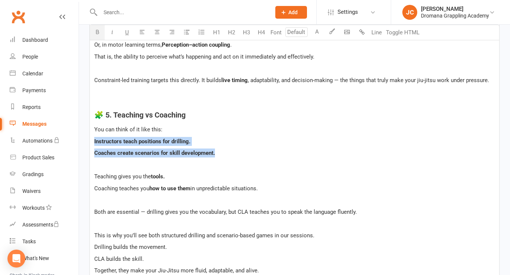
drag, startPoint x: 216, startPoint y: 151, endPoint x: 91, endPoint y: 139, distance: 125.8
click at [183, 30] on button "button" at bounding box center [186, 32] width 15 height 15
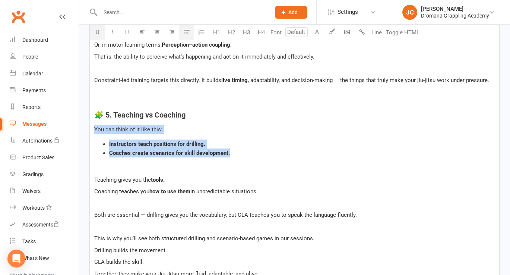
click at [120, 168] on p "﻿" at bounding box center [294, 167] width 400 height 9
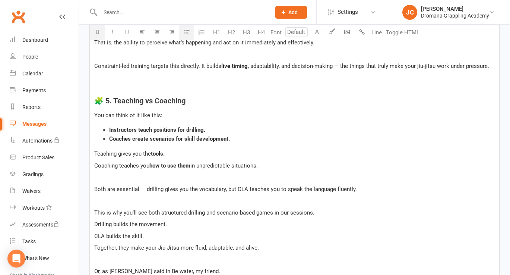
scroll to position [995, 0]
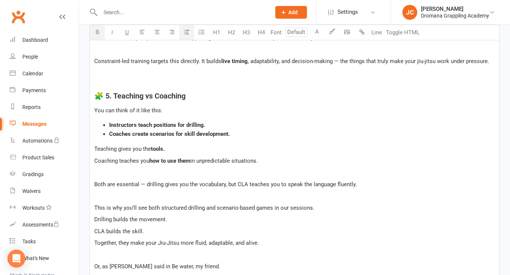
click at [113, 176] on p "﻿" at bounding box center [294, 172] width 400 height 9
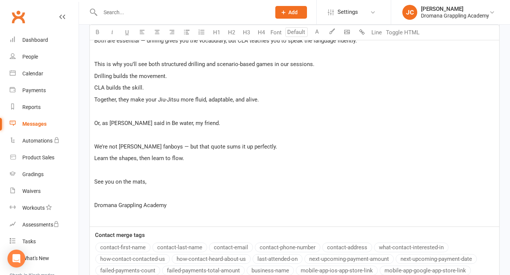
scroll to position [1131, 0]
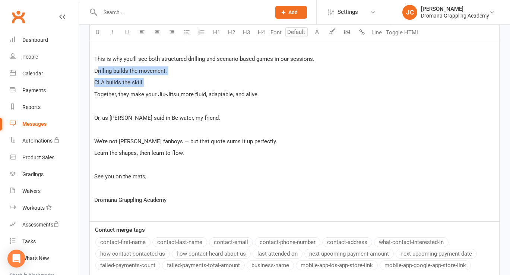
drag, startPoint x: 145, startPoint y: 83, endPoint x: 97, endPoint y: 71, distance: 49.1
click at [98, 85] on span "CLA builds the skill." at bounding box center [119, 82] width 50 height 7
click at [95, 85] on span "CLA builds the skill." at bounding box center [119, 82] width 50 height 7
click at [95, 119] on span "Or, as [PERSON_NAME] said in Be water, my friend." at bounding box center [157, 117] width 126 height 7
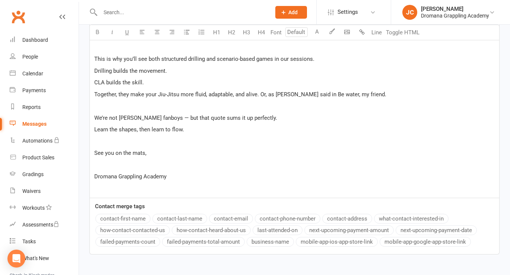
click at [95, 117] on span "We’re not [PERSON_NAME] fanboys — but that quote sums it up perfectly." at bounding box center [185, 117] width 183 height 7
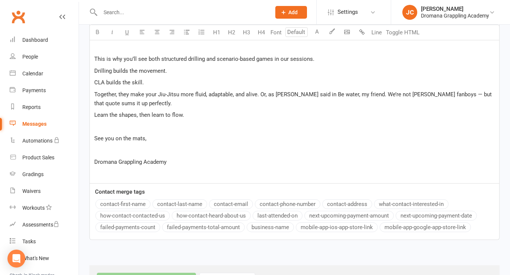
click at [95, 115] on span "Learn the shapes, then learn to flow." at bounding box center [139, 114] width 90 height 7
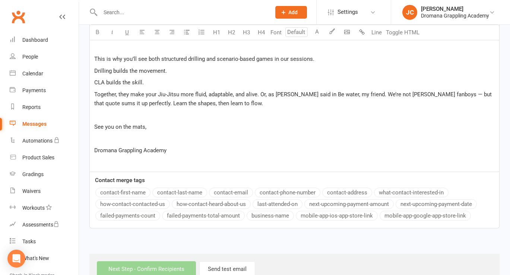
click at [149, 128] on p "See you on the mats," at bounding box center [294, 126] width 400 height 9
click at [116, 159] on p "﻿" at bounding box center [294, 161] width 400 height 9
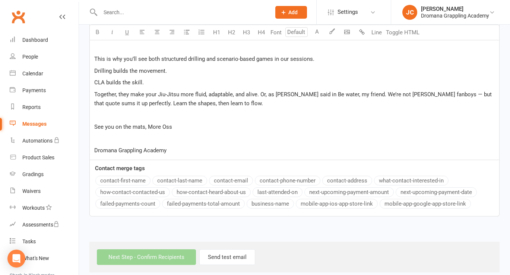
click at [179, 124] on p "See you on the mats, More Oss" at bounding box center [294, 126] width 400 height 9
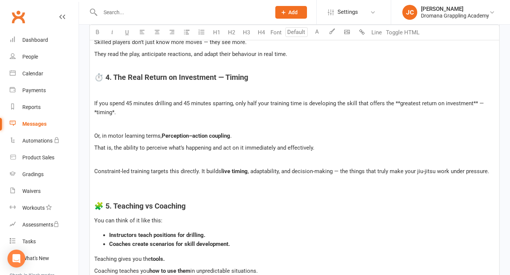
scroll to position [879, 0]
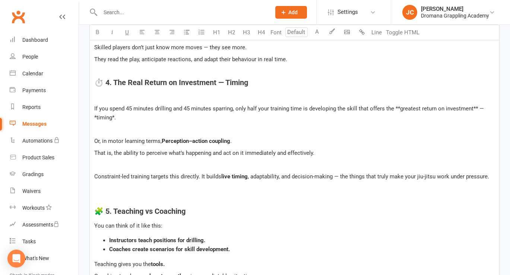
click at [101, 116] on span "If you spend 45 minutes drilling and 45 minutes sparring, only half your traini…" at bounding box center [289, 113] width 391 height 16
click at [98, 31] on icon "button" at bounding box center [98, 32] width 6 height 6
click at [96, 115] on span "If you spend 45 minutes drilling and 45 minutes sparring, only half your traini…" at bounding box center [289, 113] width 391 height 16
click at [112, 117] on span "*." at bounding box center [112, 117] width 4 height 7
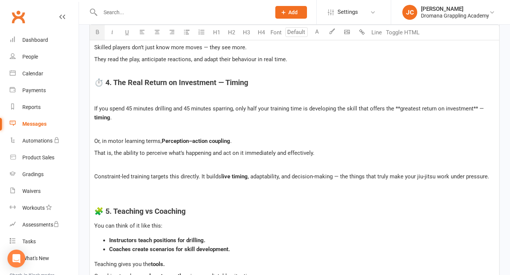
scroll to position [892, 0]
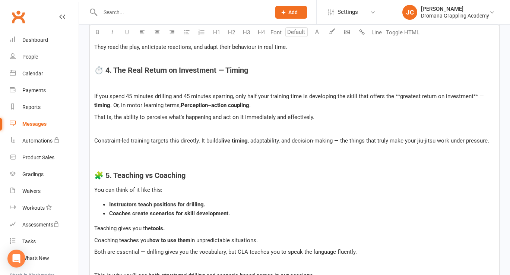
click at [97, 117] on span "That is, the ability to perceive what’s happening and act on it immediately and…" at bounding box center [204, 117] width 220 height 7
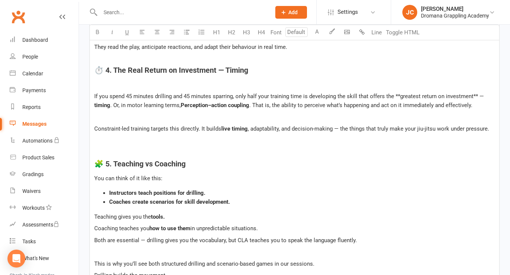
click at [95, 129] on span "Constraint-led training targets this directly. It builds" at bounding box center [157, 128] width 127 height 7
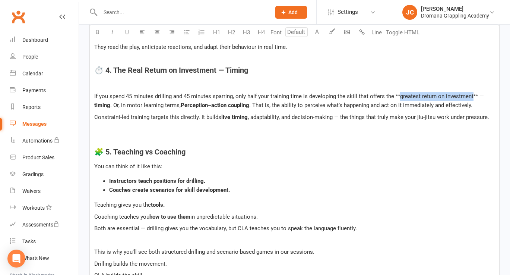
drag, startPoint x: 472, startPoint y: 97, endPoint x: 399, endPoint y: 96, distance: 72.3
click at [399, 96] on span "If you spend 45 minutes drilling and 45 minutes sparring, only half your traini…" at bounding box center [289, 96] width 390 height 7
click at [98, 30] on icon "button" at bounding box center [98, 32] width 6 height 6
click at [400, 95] on span "greatest return on investment" at bounding box center [437, 96] width 75 height 7
click at [481, 95] on p "If you spend 45 minutes drilling and 45 minutes sparring, only half your traini…" at bounding box center [294, 101] width 400 height 18
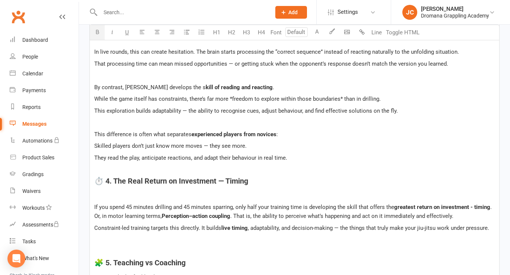
scroll to position [777, 0]
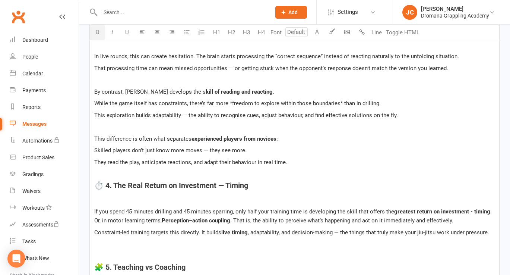
click at [94, 104] on span "While the game itself has constraints, there’s far more *freedom to explore wit…" at bounding box center [237, 103] width 286 height 7
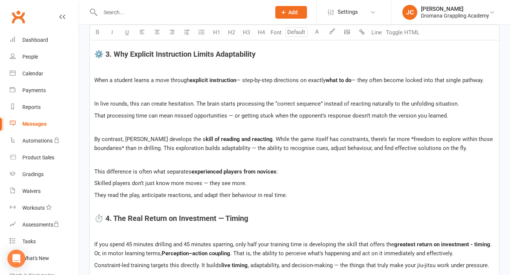
scroll to position [728, 0]
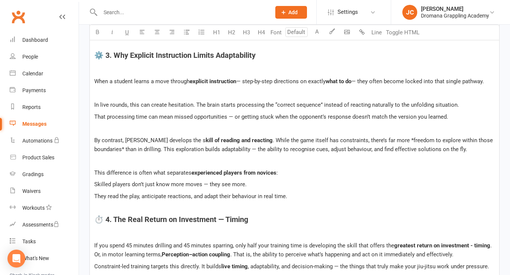
click at [93, 104] on div "﻿ In Jiu-Jitsu, there’s a difference between learning movement and developing s…" at bounding box center [294, 11] width 409 height 980
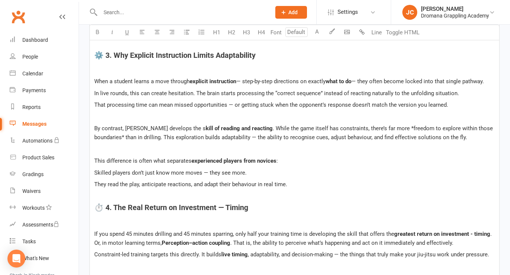
click at [133, 71] on p "﻿" at bounding box center [294, 69] width 400 height 9
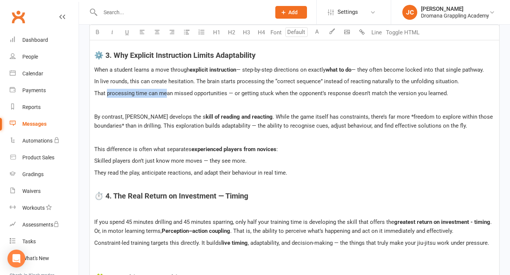
drag, startPoint x: 108, startPoint y: 92, endPoint x: 166, endPoint y: 92, distance: 58.9
click at [166, 92] on span "That processing time can mean missed opportunities — or getting stuck when the …" at bounding box center [271, 93] width 354 height 7
click at [131, 94] on span "That processing time can mean missed opportunities — or getting stuck when the …" at bounding box center [271, 93] width 354 height 7
click at [118, 94] on span "That processing time can mean missed opportunities — or getting stuck when the …" at bounding box center [271, 93] width 354 height 7
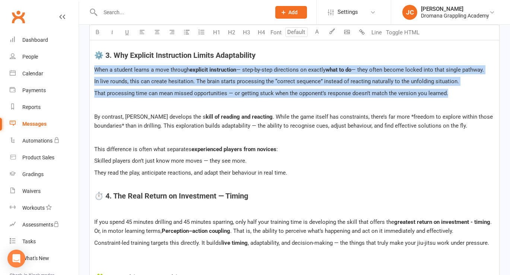
drag, startPoint x: 448, startPoint y: 96, endPoint x: 93, endPoint y: 68, distance: 356.0
copy div "When a student learns a move through explicit instruction — step-by-step direct…"
click at [252, 85] on p "In live rounds, this can create hesitation. The brain starts processing the “co…" at bounding box center [294, 81] width 400 height 9
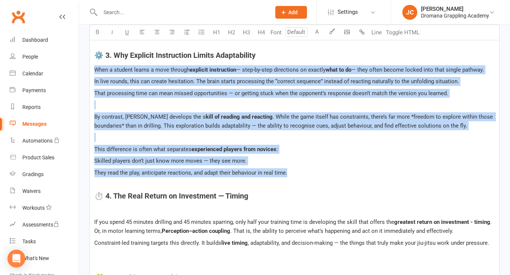
drag, startPoint x: 291, startPoint y: 175, endPoint x: 95, endPoint y: 72, distance: 221.4
copy div "When a student learns a move through explicit instruction — step-by-step direct…"
click at [257, 79] on span "In live rounds, this can create hesitation. The brain starts processing the “co…" at bounding box center [276, 81] width 365 height 7
drag, startPoint x: 286, startPoint y: 171, endPoint x: 96, endPoint y: 70, distance: 214.9
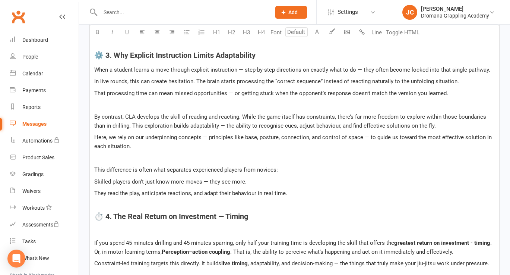
click at [170, 156] on p "﻿" at bounding box center [294, 157] width 400 height 9
click at [111, 230] on p "﻿" at bounding box center [294, 230] width 400 height 9
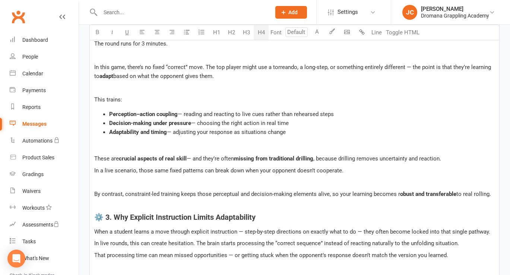
scroll to position [562, 0]
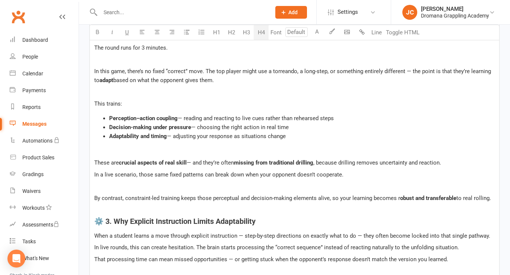
click at [103, 151] on p "﻿" at bounding box center [294, 150] width 400 height 9
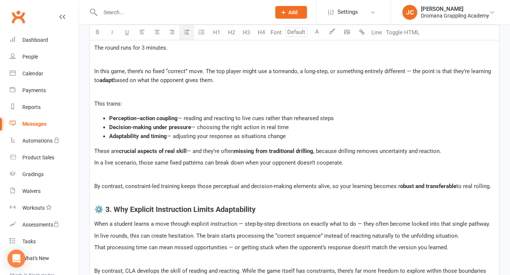
click at [109, 175] on p "﻿" at bounding box center [294, 174] width 400 height 9
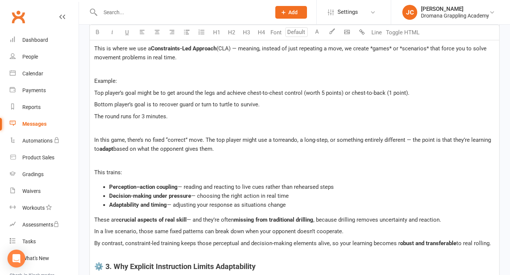
scroll to position [518, 0]
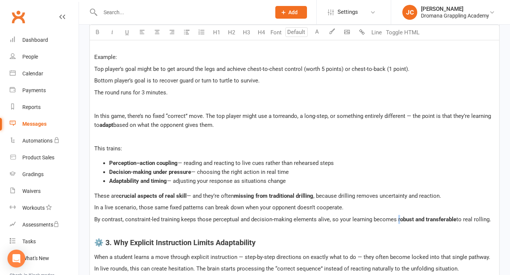
click at [396, 221] on p "By contrast, constraint-led training keeps those perceptual and decision-making…" at bounding box center [294, 219] width 400 height 9
click at [367, 204] on p "In a live scenario, those same fixed patterns can break down when your opponent…" at bounding box center [294, 207] width 400 height 9
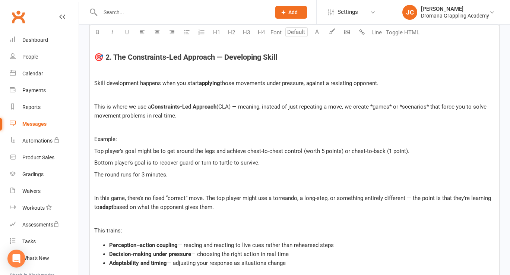
scroll to position [435, 0]
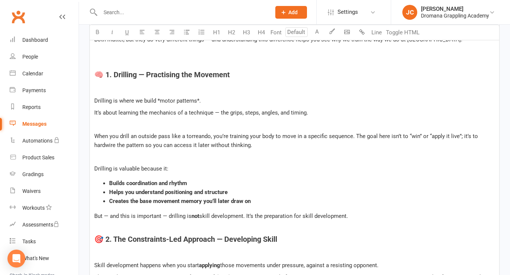
scroll to position [254, 0]
click at [133, 88] on p "﻿" at bounding box center [294, 89] width 400 height 9
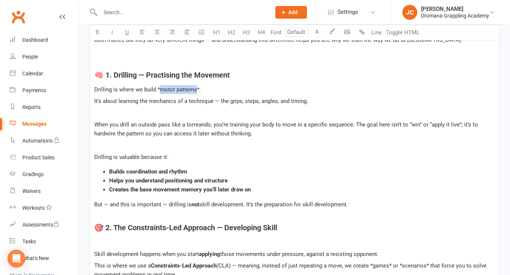
drag, startPoint x: 197, startPoint y: 89, endPoint x: 159, endPoint y: 89, distance: 38.4
click at [159, 89] on span "Drilling is where we build *motor patterns*." at bounding box center [147, 89] width 107 height 7
click at [160, 89] on span "motor patterns" at bounding box center [178, 89] width 37 height 7
click at [197, 88] on span "*." at bounding box center [195, 89] width 4 height 7
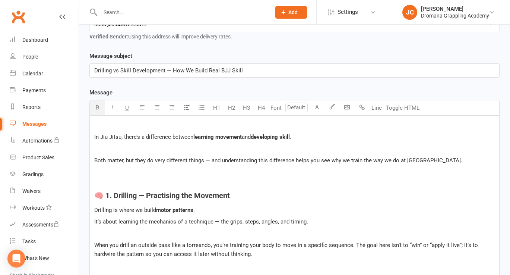
scroll to position [133, 0]
click at [125, 146] on p "﻿" at bounding box center [294, 149] width 400 height 9
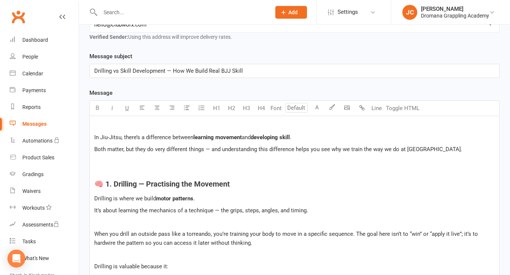
click at [110, 124] on p "﻿" at bounding box center [294, 125] width 400 height 9
click at [94, 138] on span "In Jiu-Jitsu, there’s a difference between" at bounding box center [143, 137] width 99 height 7
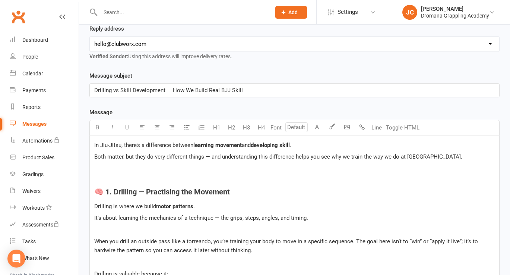
scroll to position [0, 0]
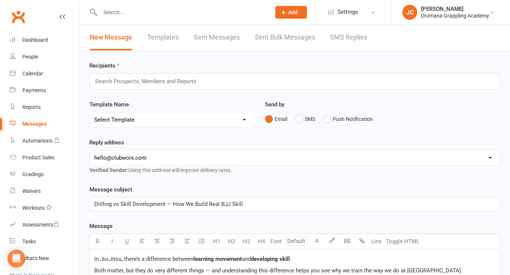
click at [147, 81] on input "text" at bounding box center [148, 81] width 109 height 10
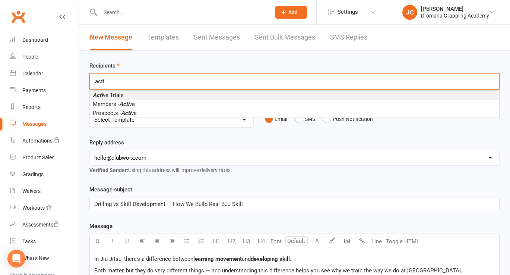
type input "acti"
click at [124, 95] on li "Acti ve Trials" at bounding box center [294, 95] width 409 height 9
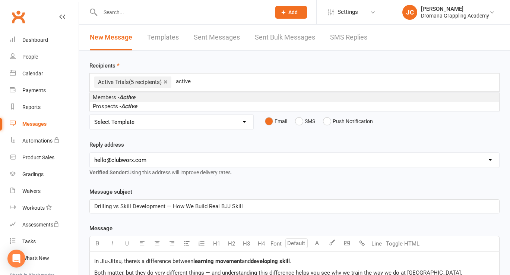
type input "active"
click at [133, 99] on em "Active" at bounding box center [127, 97] width 16 height 7
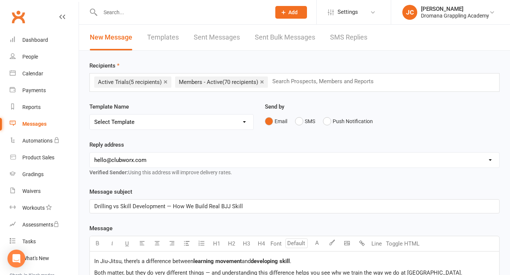
click at [126, 121] on select "Select Template [Email] Adult Inquiry. [Email] New Members Promotion -2024 - Fi…" at bounding box center [172, 121] width 164 height 15
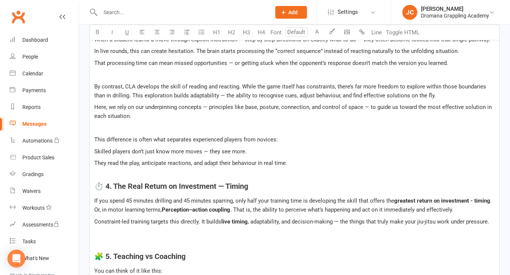
scroll to position [995, 0]
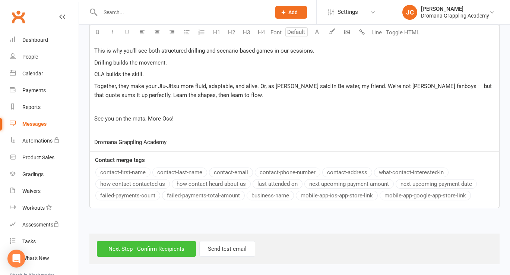
click at [137, 249] on input "Next Step - Confirm Recipients" at bounding box center [146, 249] width 99 height 16
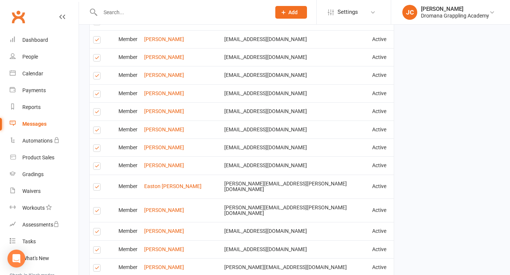
scroll to position [1907, 0]
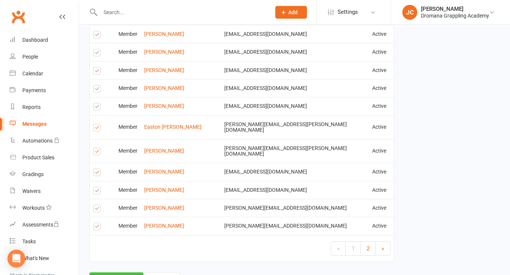
click at [115, 272] on button "Send Emails" at bounding box center [116, 280] width 54 height 16
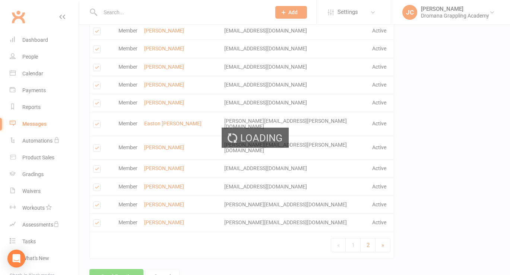
scroll to position [1904, 0]
